Goal: Task Accomplishment & Management: Manage account settings

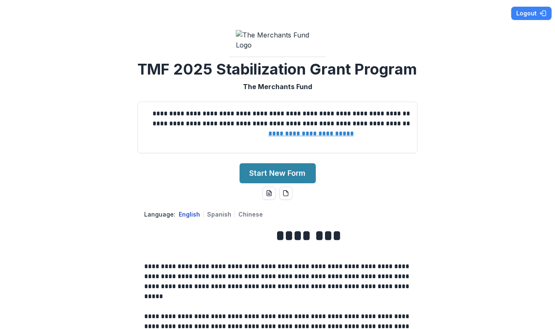
scroll to position [3, 0]
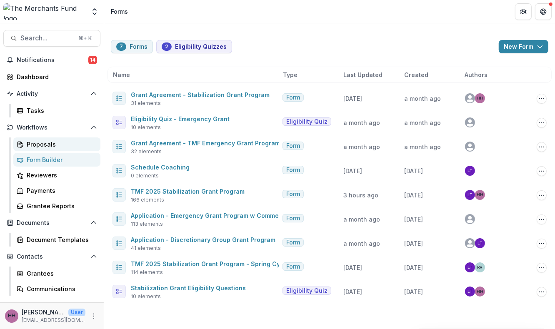
click at [59, 149] on div "Proposals" at bounding box center [60, 144] width 67 height 9
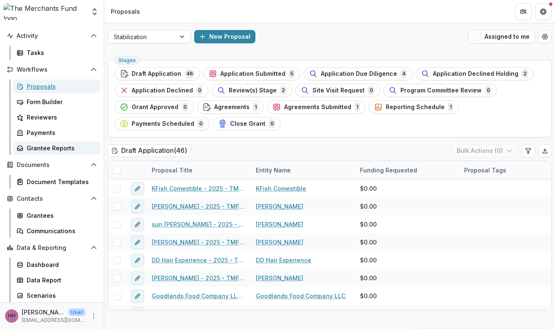
scroll to position [172, 0]
click at [542, 40] on icon "Open table manager" at bounding box center [545, 36] width 7 height 7
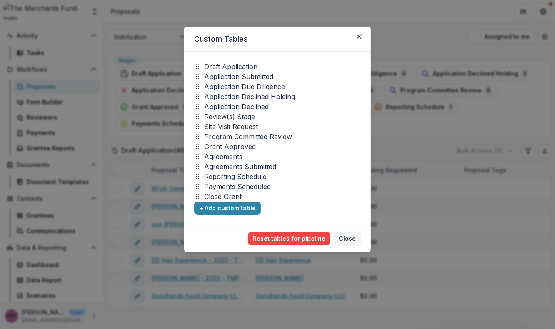
scroll to position [19, 0]
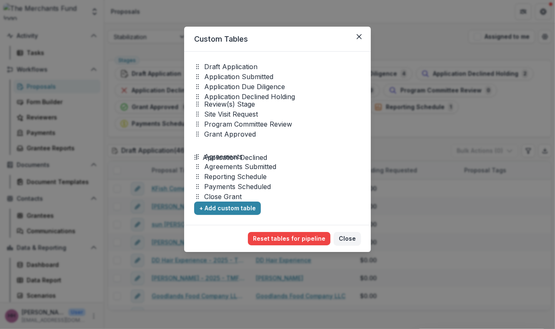
drag, startPoint x: 178, startPoint y: 113, endPoint x: 176, endPoint y: 162, distance: 48.8
click at [193, 161] on icon at bounding box center [196, 157] width 7 height 7
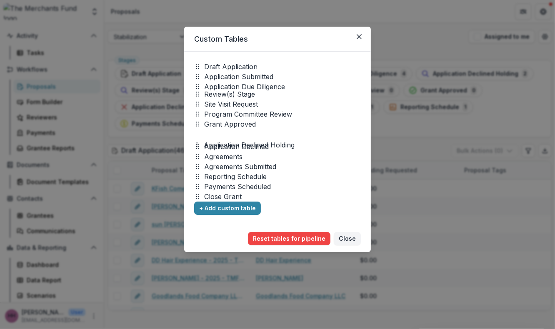
drag, startPoint x: 176, startPoint y: 99, endPoint x: 175, endPoint y: 148, distance: 48.3
click at [194, 148] on icon at bounding box center [197, 145] width 7 height 7
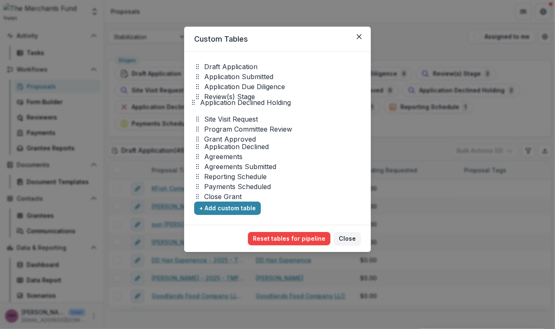
drag, startPoint x: 176, startPoint y: 150, endPoint x: 172, endPoint y: 113, distance: 37.3
click at [190, 106] on icon at bounding box center [193, 102] width 7 height 7
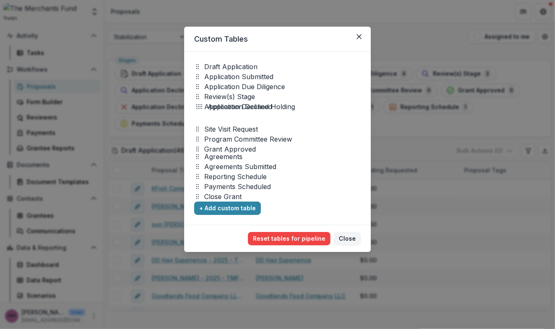
drag, startPoint x: 175, startPoint y: 162, endPoint x: 179, endPoint y: 122, distance: 40.1
click at [200, 105] on circle at bounding box center [200, 105] width 0 height 0
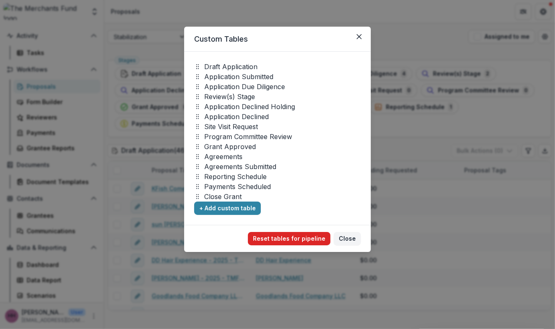
click at [299, 245] on button "Reset tables for pipeline" at bounding box center [289, 238] width 83 height 13
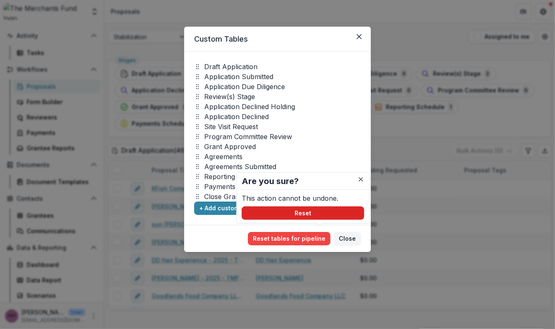
click at [303, 220] on button "Reset" at bounding box center [303, 213] width 123 height 13
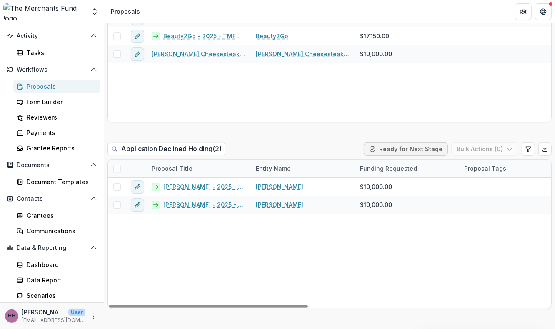
scroll to position [577, 0]
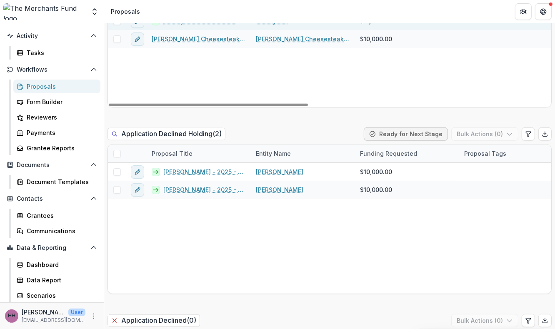
click at [192, 25] on link "Beauty2Go - 2025 - TMF 2025 Stabilization Grant Program" at bounding box center [204, 21] width 83 height 9
